Goal: Find specific page/section: Find specific page/section

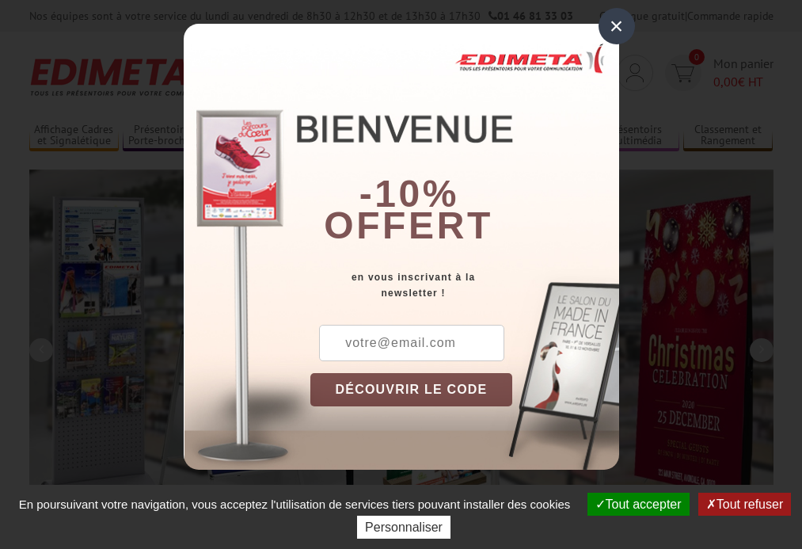
click at [636, 504] on button "Tout accepter" at bounding box center [638, 503] width 102 height 23
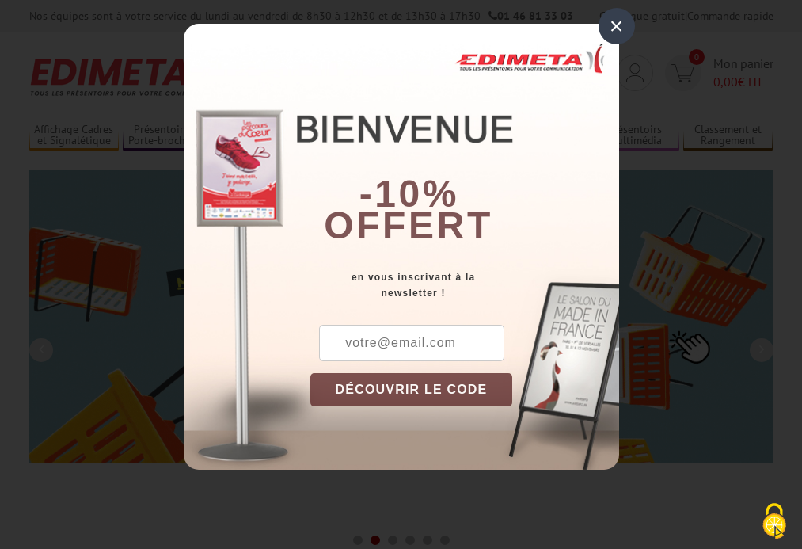
click at [616, 26] on div "×" at bounding box center [617, 26] width 36 height 36
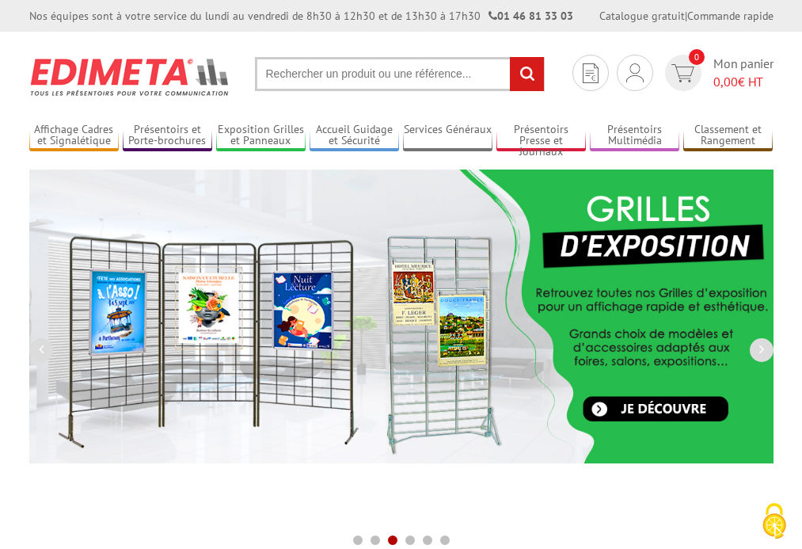
click at [0, 0] on div "Nos équipes sont à votre service du lundi au vendredi de 8h30 à 12h30 et de 13h…" at bounding box center [401, 16] width 802 height 32
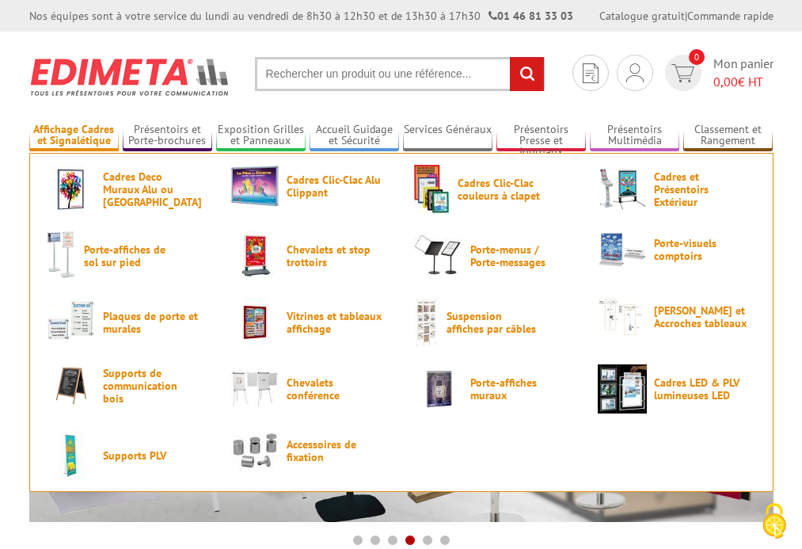
click at [74, 135] on link "Affichage Cadres et Signalétique" at bounding box center [73, 136] width 89 height 26
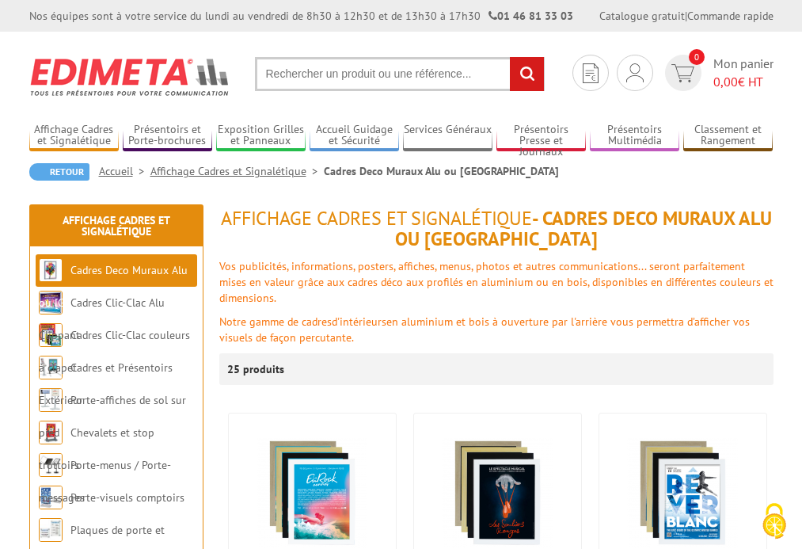
scroll to position [307, 0]
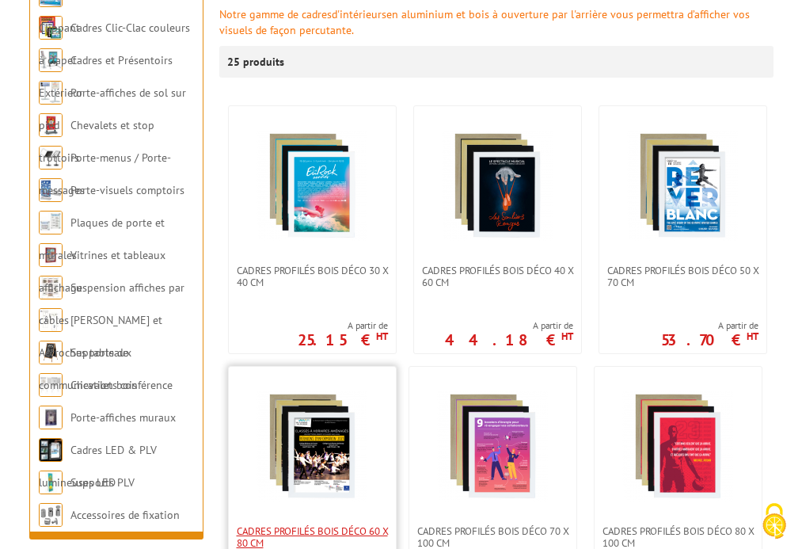
click at [312, 536] on span "Cadres Profilés Bois Déco 60 x 80 cm" at bounding box center [312, 537] width 151 height 24
